Goal: Navigation & Orientation: Find specific page/section

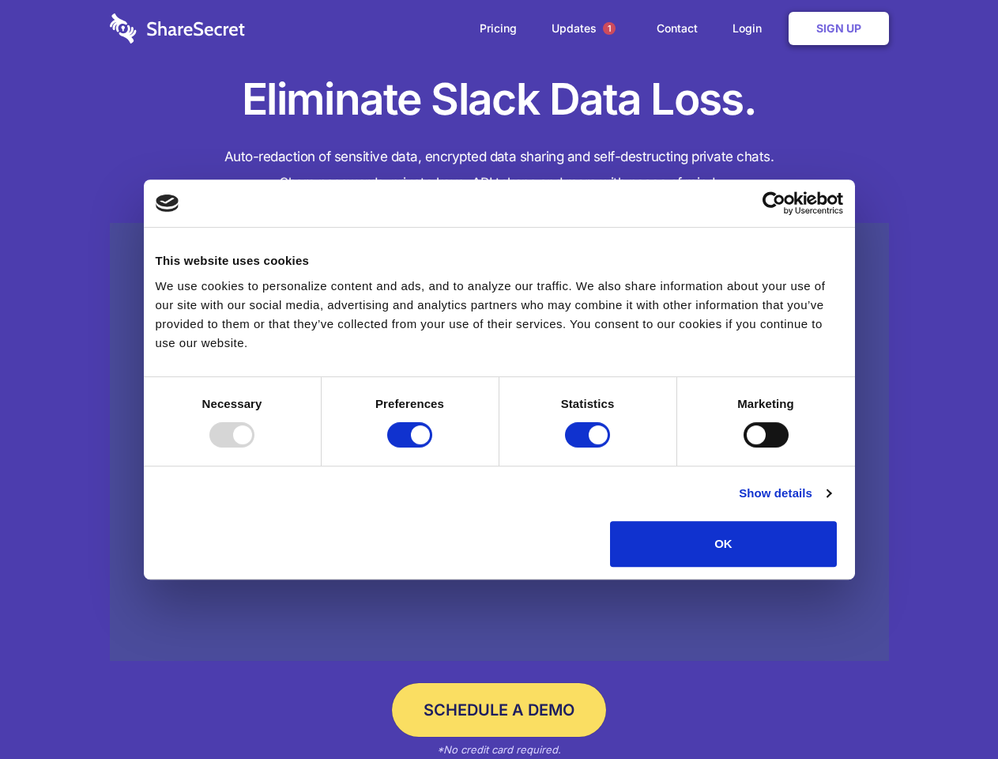
click at [254, 447] on div at bounding box center [231, 434] width 45 height 25
click at [432, 447] on input "Preferences" at bounding box center [409, 434] width 45 height 25
checkbox input "false"
click at [589, 447] on input "Statistics" at bounding box center [587, 434] width 45 height 25
checkbox input "false"
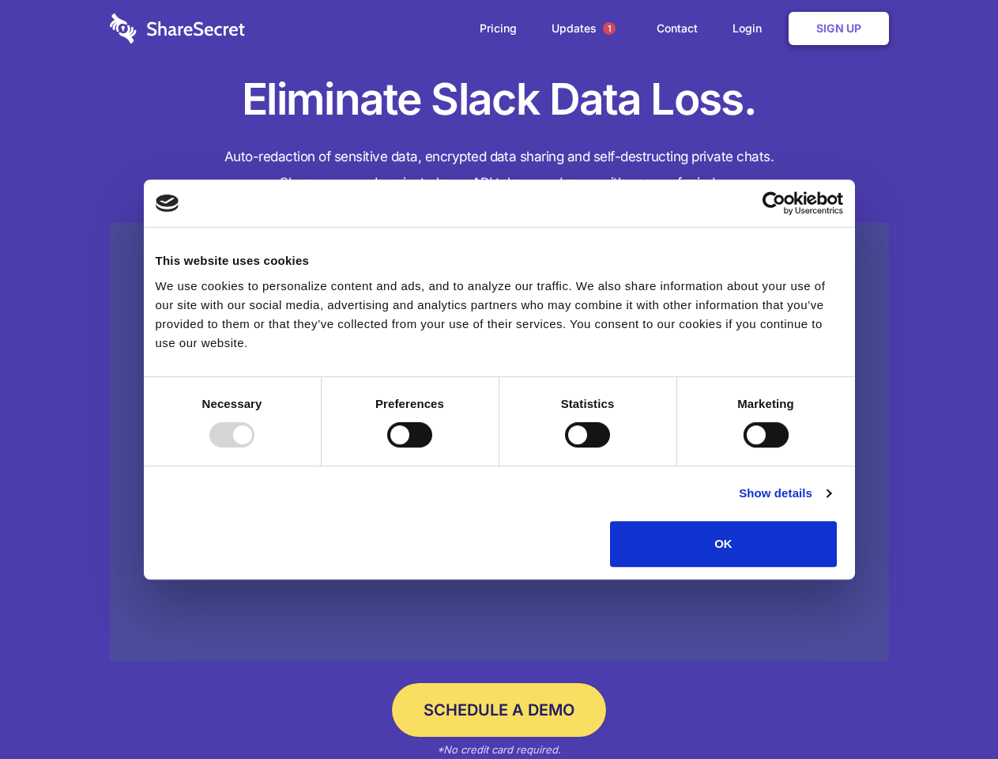
click at [744, 447] on input "Marketing" at bounding box center [766, 434] width 45 height 25
checkbox input "true"
click at [830, 503] on link "Show details" at bounding box center [785, 493] width 92 height 19
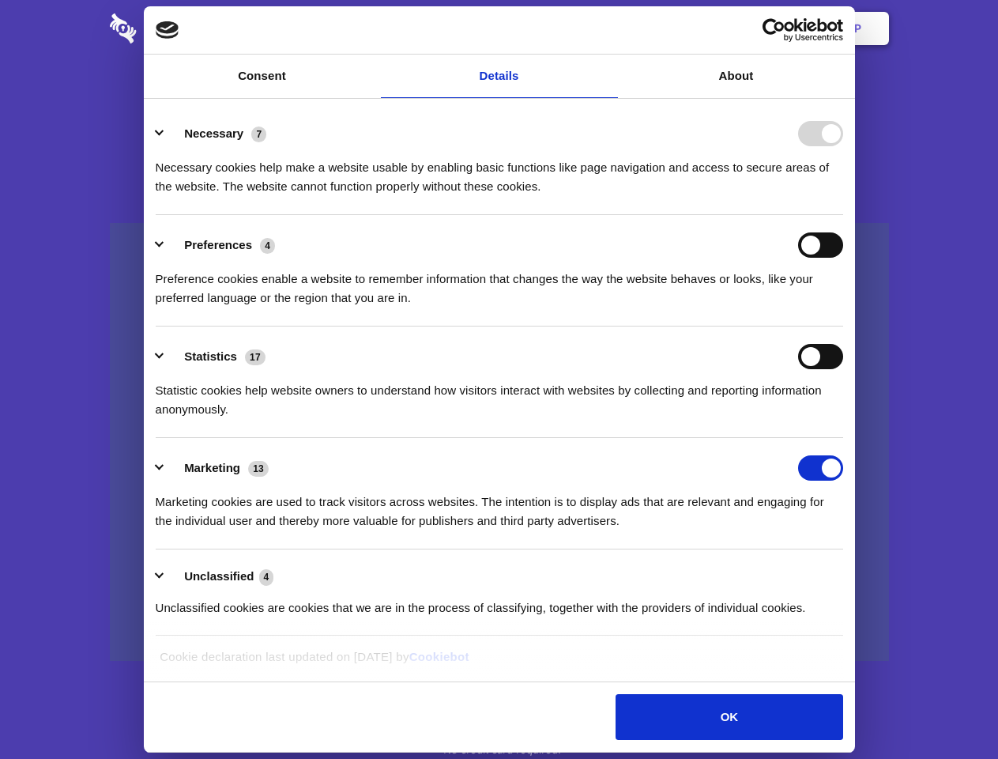
click at [843, 215] on li "Necessary 7 Necessary cookies help make a website usable by enabling basic func…" at bounding box center [499, 159] width 687 height 111
click at [608, 28] on span "1" at bounding box center [609, 28] width 13 height 13
